Goal: Task Accomplishment & Management: Use online tool/utility

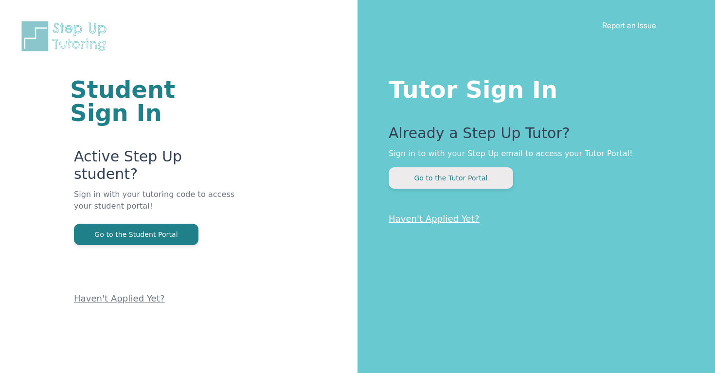
click at [417, 172] on button "Go to the Tutor Portal" at bounding box center [451, 177] width 124 height 21
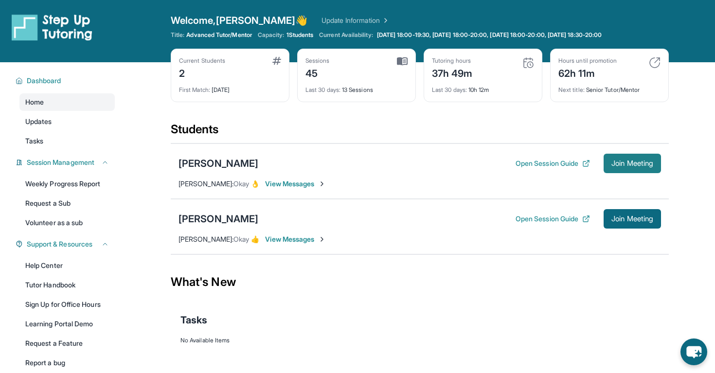
click at [638, 155] on button "Join Meeting" at bounding box center [631, 163] width 57 height 19
click at [636, 158] on button "Join Meeting" at bounding box center [631, 163] width 57 height 19
click at [632, 166] on span "Join Meeting" at bounding box center [632, 163] width 42 height 6
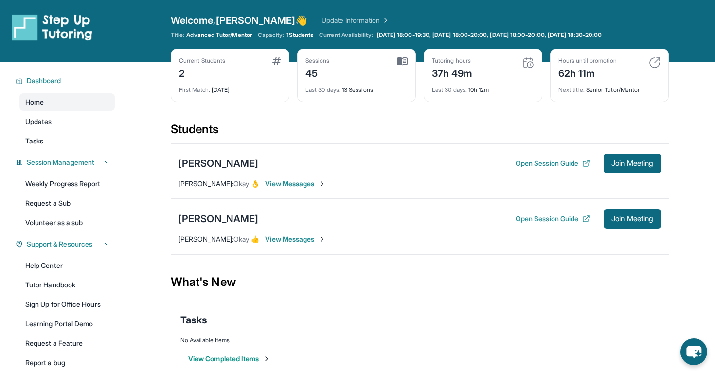
click at [326, 187] on img at bounding box center [322, 184] width 8 height 8
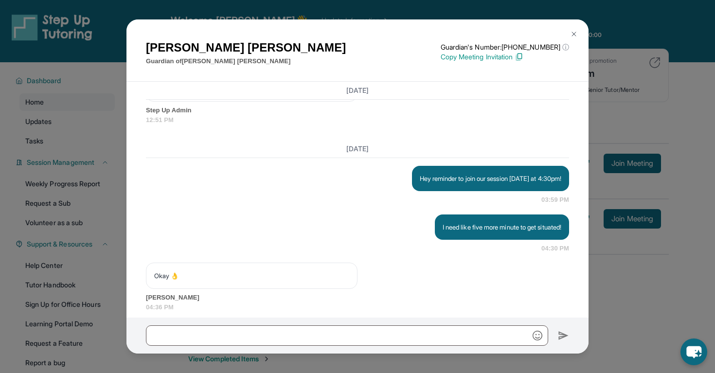
scroll to position [4396, 0]
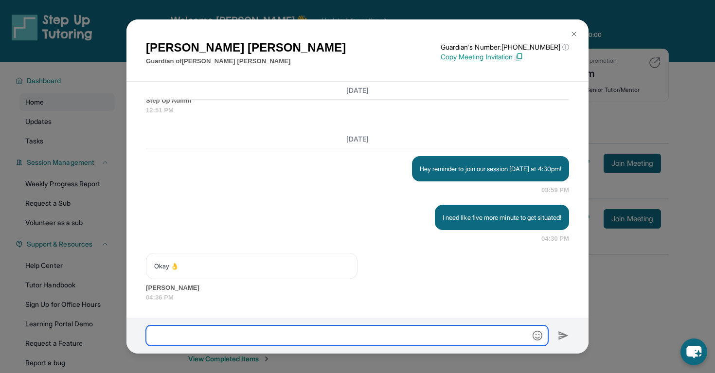
click at [349, 333] on input "text" at bounding box center [347, 335] width 402 height 20
type input "**********"
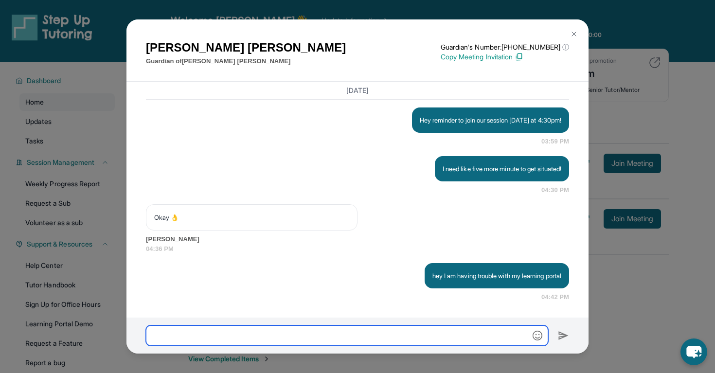
scroll to position [4444, 0]
type input "*"
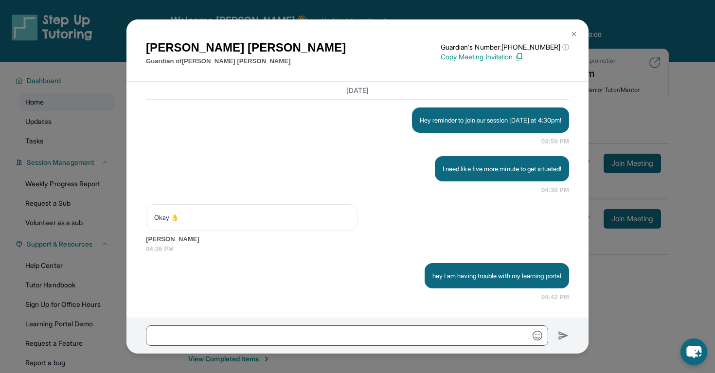
click at [613, 241] on div "Jazmin Munoz Guardian of Melanie Munoz Guardian's Number: +14244071852 ⓘ This i…" at bounding box center [357, 186] width 715 height 373
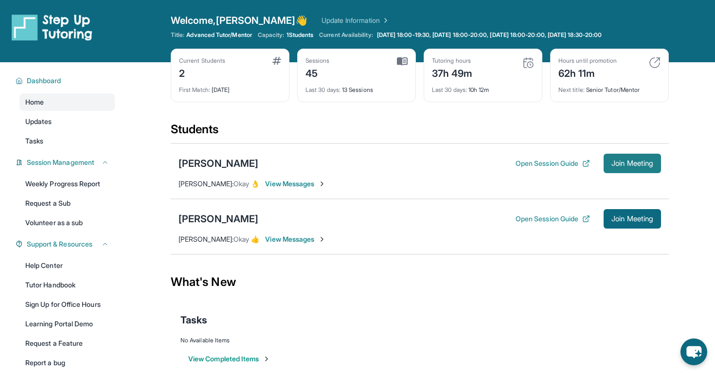
click at [617, 165] on span "Join Meeting" at bounding box center [632, 163] width 42 height 6
click at [582, 164] on icon at bounding box center [586, 163] width 8 height 8
click at [615, 151] on div "Melanie Munoz Open Session Guide Join Meeting Jazmin Munoz : Okay 👌 View Messag…" at bounding box center [420, 170] width 498 height 55
click at [615, 155] on button "Join Meeting" at bounding box center [631, 163] width 57 height 19
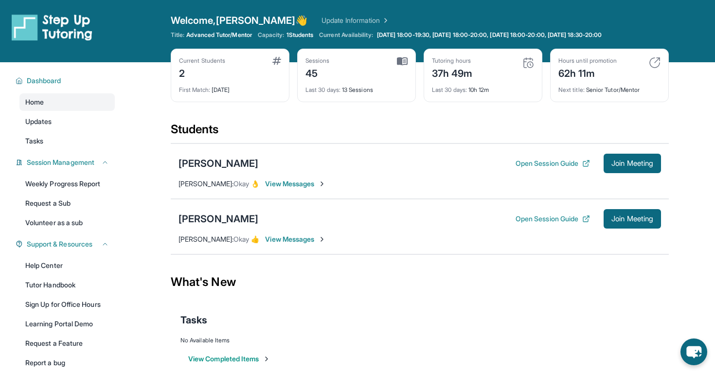
click at [300, 185] on span "View Messages" at bounding box center [295, 184] width 61 height 10
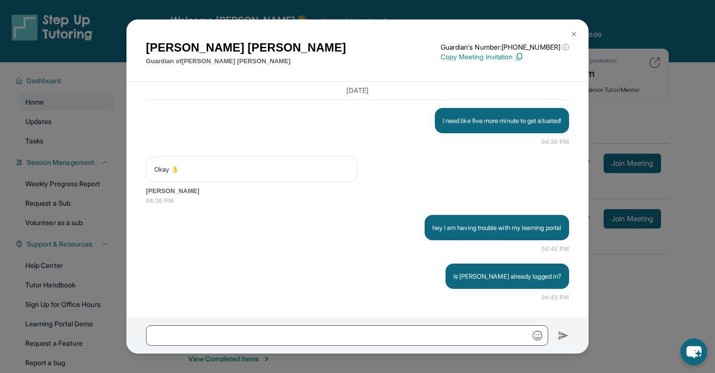
scroll to position [4492, 0]
click at [575, 35] on img at bounding box center [574, 34] width 8 height 8
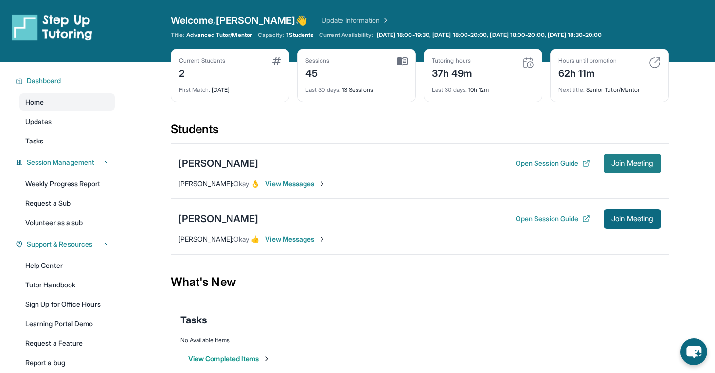
click at [632, 158] on button "Join Meeting" at bounding box center [631, 163] width 57 height 19
click at [634, 220] on span "Join Meeting" at bounding box center [632, 219] width 42 height 6
